Goal: Transaction & Acquisition: Subscribe to service/newsletter

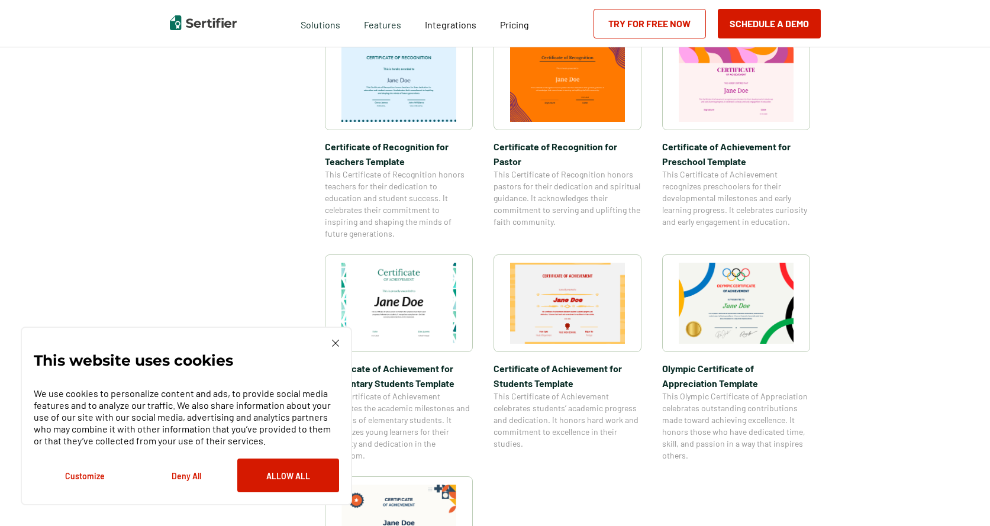
scroll to position [651, 0]
click at [333, 339] on div "This website uses cookies We use cookies to personalize content and ads, to pro…" at bounding box center [186, 416] width 331 height 179
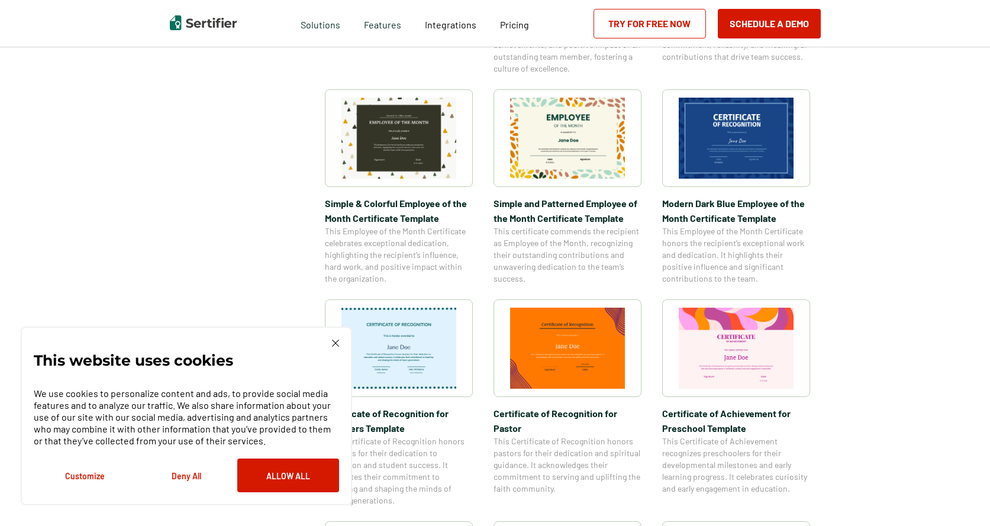
scroll to position [237, 0]
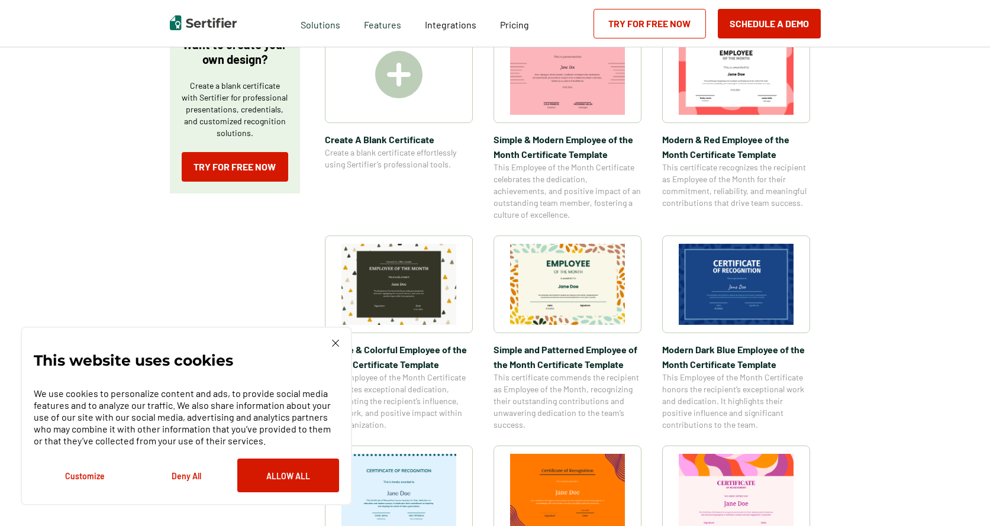
click at [336, 344] on img at bounding box center [335, 343] width 7 height 7
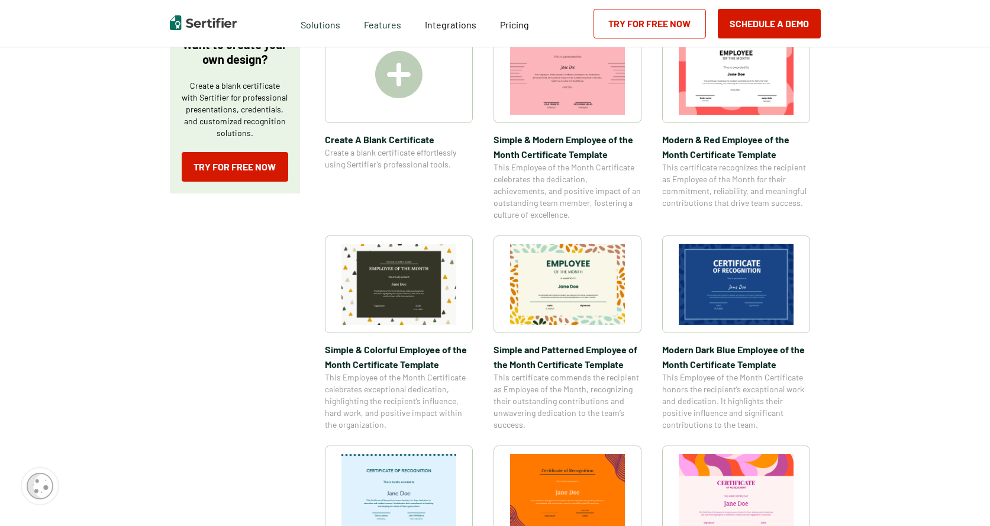
scroll to position [0, 0]
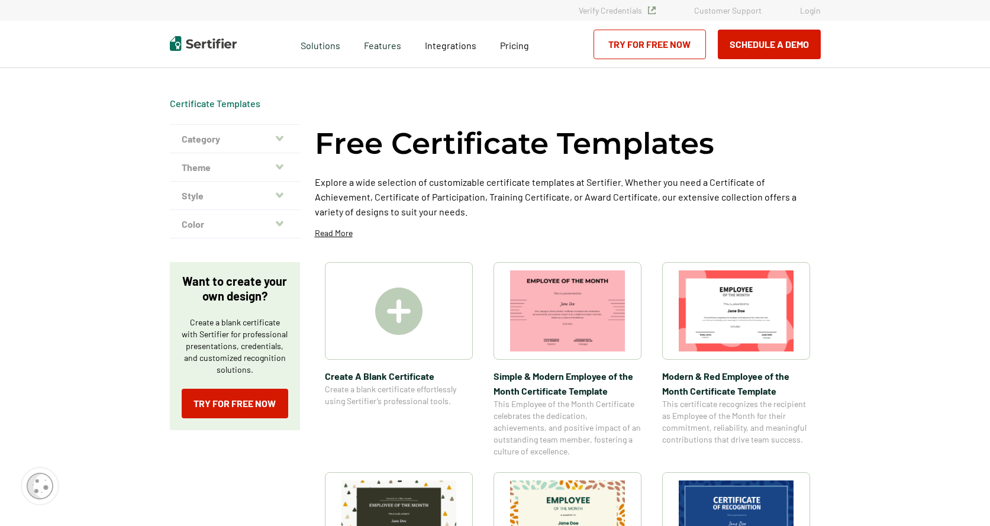
click at [399, 316] on img at bounding box center [398, 311] width 47 height 47
